Goal: Communication & Community: Answer question/provide support

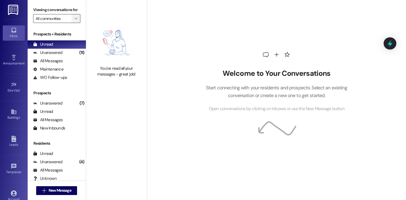
click at [74, 21] on icon "" at bounding box center [75, 18] width 3 height 4
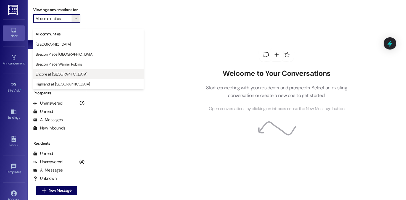
click at [76, 71] on button "Encore at [GEOGRAPHIC_DATA]" at bounding box center [88, 74] width 110 height 10
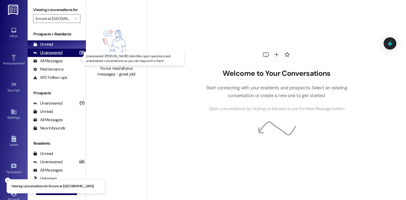
click at [64, 57] on div "Unanswered (11)" at bounding box center [57, 53] width 58 height 8
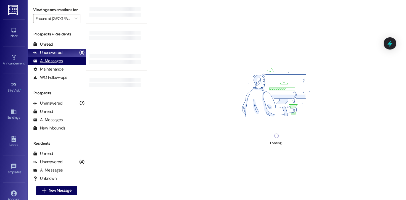
click at [60, 64] on div "All Messages" at bounding box center [48, 61] width 30 height 6
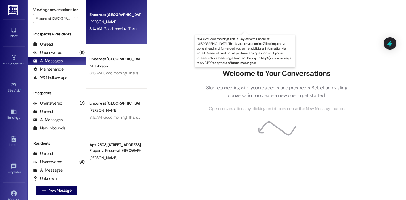
click at [107, 28] on div "8:14 AM: Good morning! This is Caylee with Encore at [GEOGRAPHIC_DATA]. Thank y…" at bounding box center [373, 28] width 569 height 5
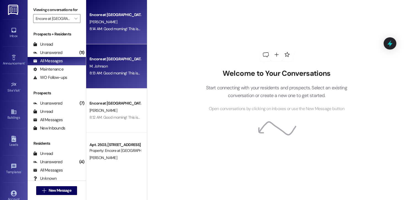
click at [107, 67] on div "M. Johnson" at bounding box center [115, 66] width 52 height 7
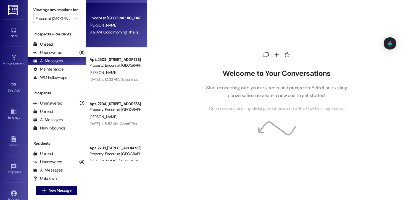
scroll to position [83, 0]
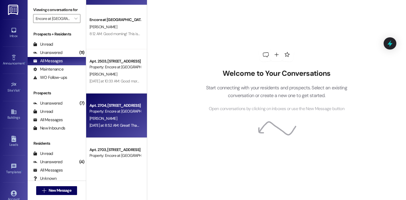
click at [114, 112] on div "Property: Encore at [GEOGRAPHIC_DATA]" at bounding box center [114, 111] width 51 height 6
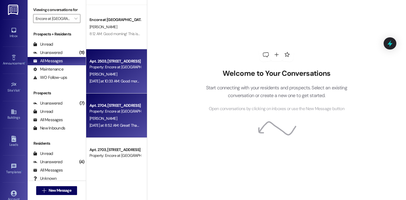
click at [118, 75] on div "[PERSON_NAME]" at bounding box center [115, 74] width 52 height 7
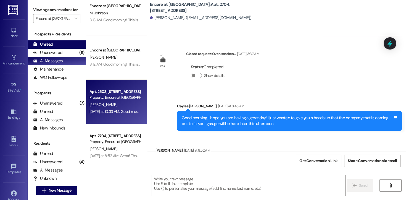
scroll to position [250, 0]
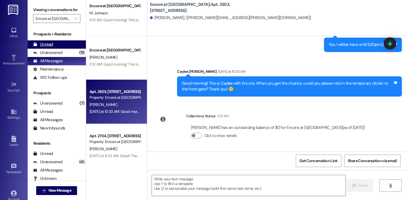
click at [46, 47] on div "Unread" at bounding box center [43, 44] width 20 height 6
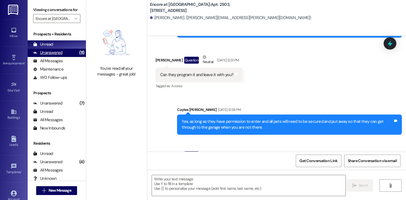
click at [64, 57] on div "Unanswered (11)" at bounding box center [57, 53] width 58 height 8
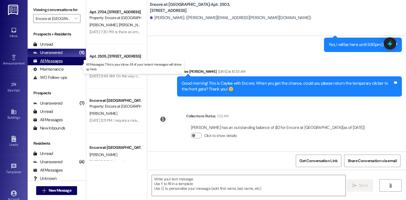
click at [58, 64] on div "All Messages" at bounding box center [48, 61] width 30 height 6
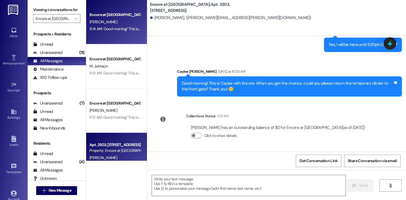
click at [113, 22] on div "[PERSON_NAME]" at bounding box center [115, 21] width 52 height 7
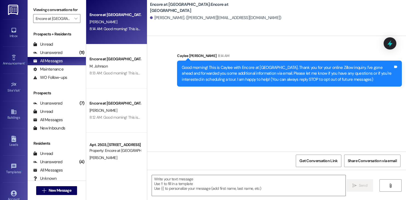
scroll to position [0, 0]
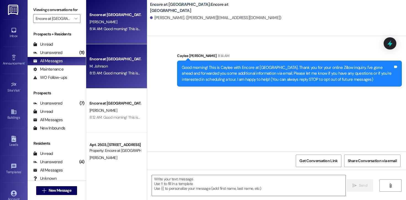
click at [108, 49] on div "Encore at [GEOGRAPHIC_DATA] [PERSON_NAME] 8:13 AM: Good morning! This is Caylee…" at bounding box center [116, 66] width 61 height 44
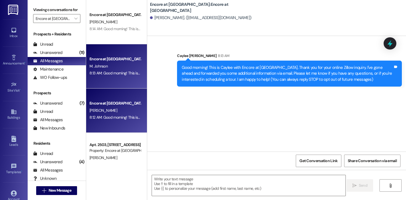
click at [115, 99] on div "Encore at [GEOGRAPHIC_DATA] [PERSON_NAME] 8:12 AM: Good morning! This is Caylee…" at bounding box center [116, 110] width 61 height 44
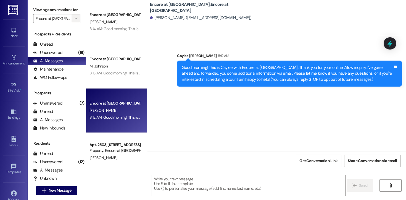
click at [74, 21] on icon "" at bounding box center [75, 18] width 3 height 4
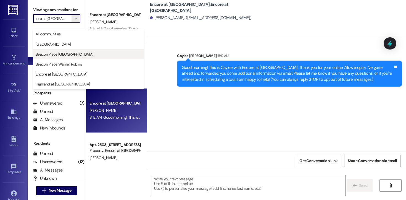
click at [65, 51] on button "Beacon Place [GEOGRAPHIC_DATA]" at bounding box center [88, 54] width 110 height 10
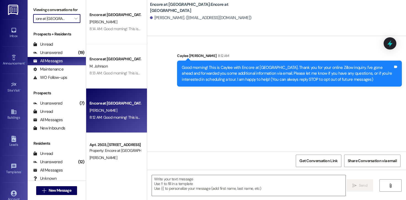
type input "Beacon Place [GEOGRAPHIC_DATA]"
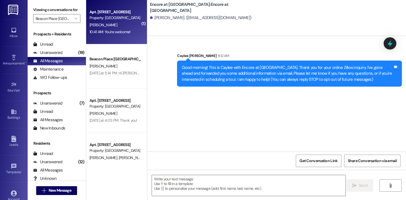
click at [110, 27] on div "[PERSON_NAME]" at bounding box center [115, 25] width 52 height 7
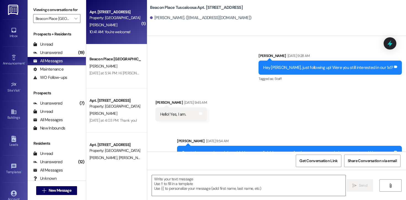
scroll to position [16691, 0]
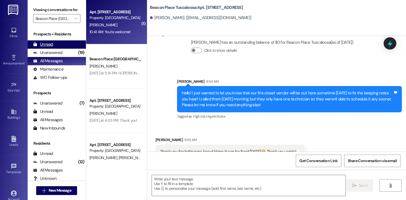
click at [56, 48] on div "Unread (0)" at bounding box center [57, 44] width 58 height 8
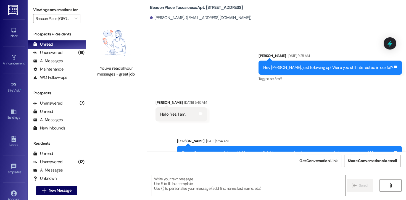
scroll to position [16652, 0]
